Goal: Register for event/course

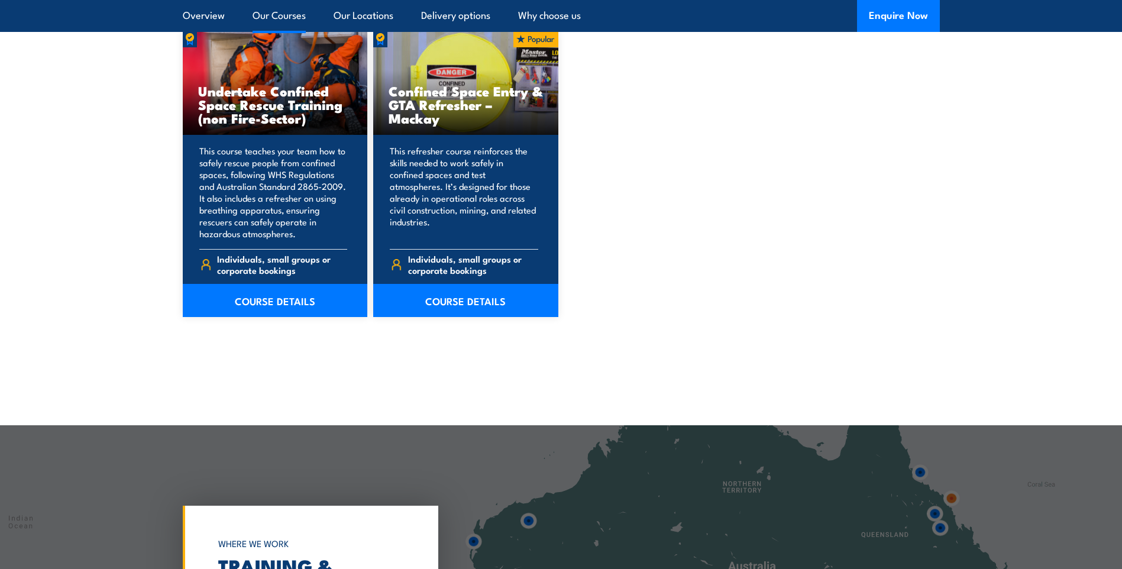
scroll to position [1735, 0]
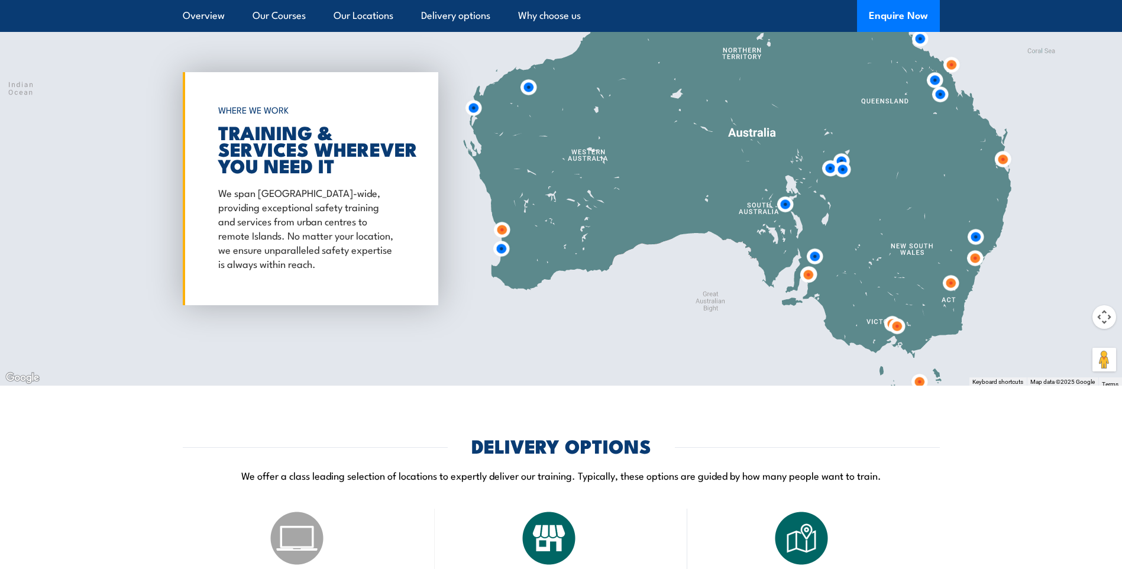
click at [894, 332] on img at bounding box center [897, 326] width 22 height 22
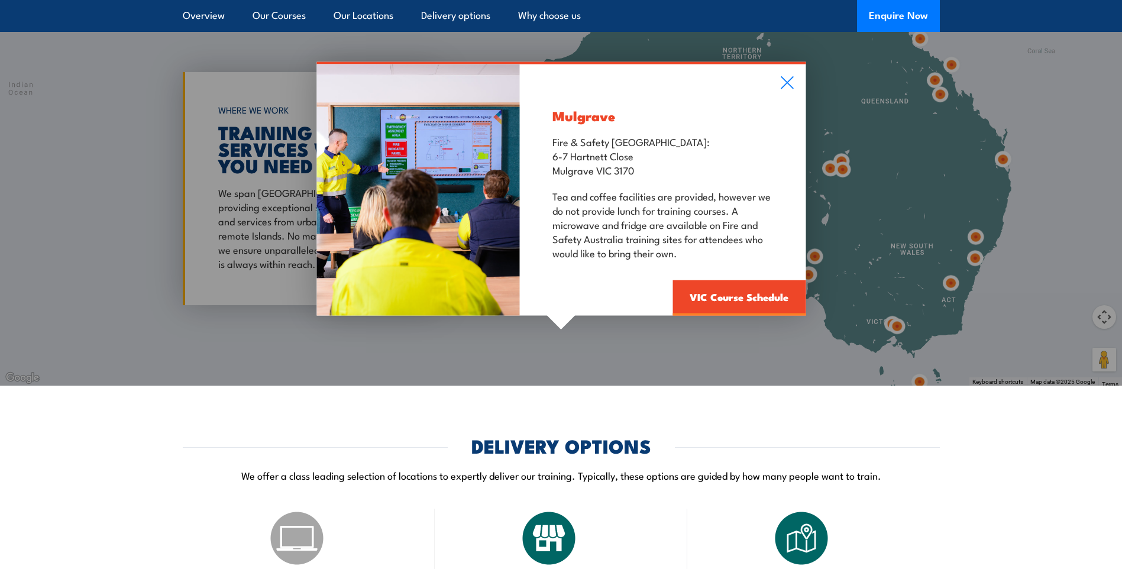
click at [889, 320] on div "Mulgrave Fire & Safety Australia: 6-7 Hartnett Close Mulgrave VIC 3170 Tea and …" at bounding box center [561, 189] width 1122 height 394
click at [747, 293] on link "VIC Course Schedule" at bounding box center [739, 297] width 133 height 35
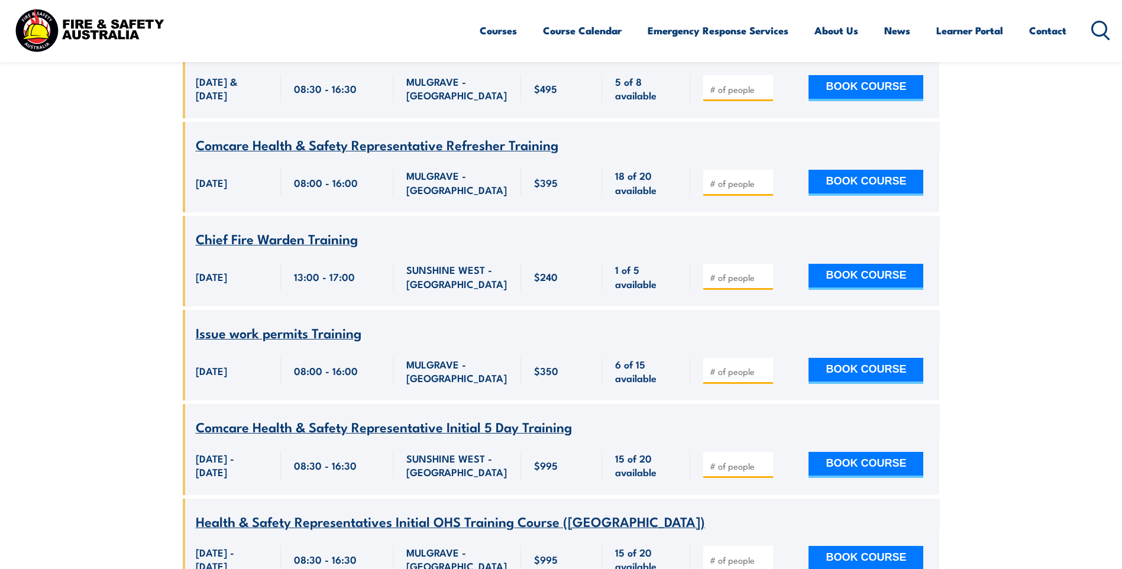
scroll to position [1258, 0]
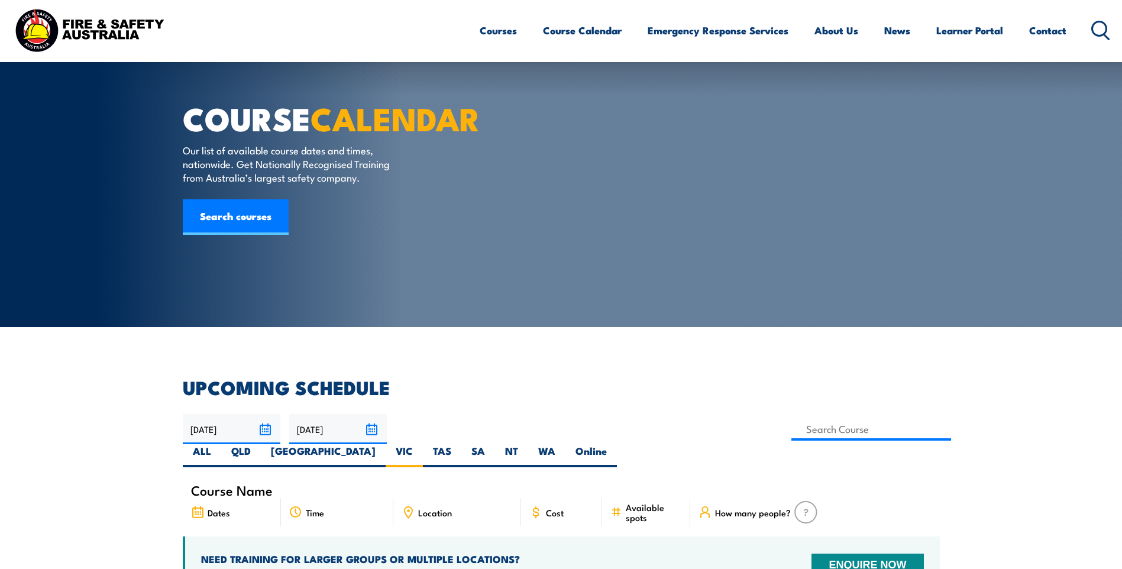
scroll to position [0, 0]
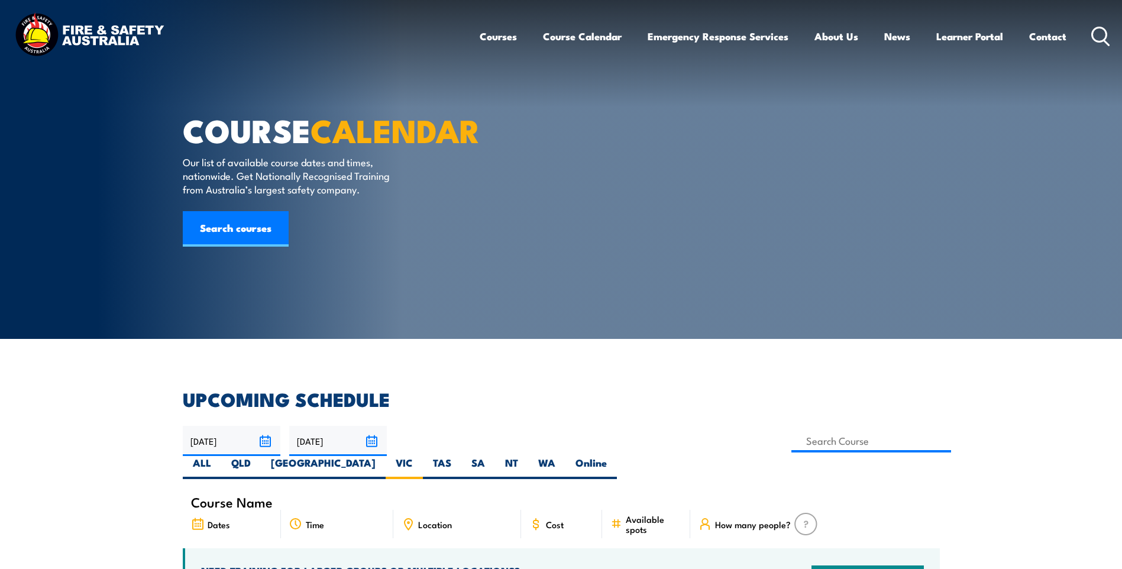
click at [976, 219] on section "COURSE CALENDAR Our list of available course dates and times, nationwide. Get N…" at bounding box center [561, 169] width 1122 height 339
